Goal: Find specific page/section

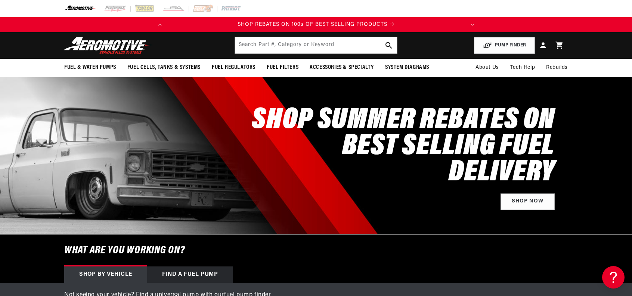
click at [71, 152] on div "SHOP SUMMER REBATES ON BEST SELLING FUEL DELIVERY Shop Now" at bounding box center [316, 155] width 504 height 157
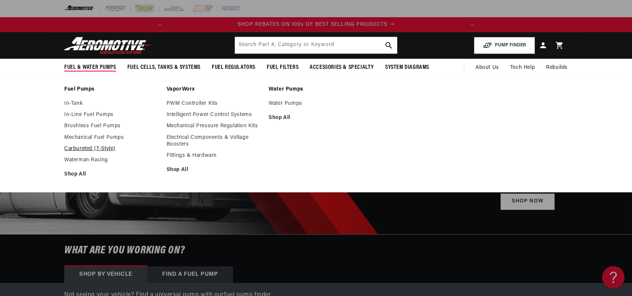
click at [80, 148] on link "Carbureted (T-Style)" at bounding box center [111, 148] width 95 height 7
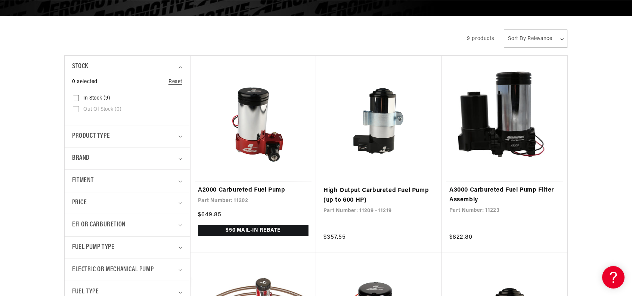
scroll to position [0, 69]
